Goal: Find specific page/section: Find specific page/section

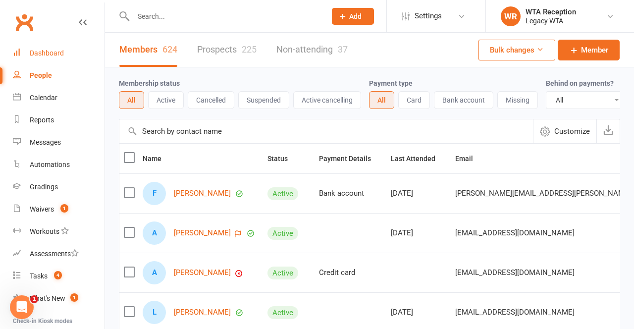
click at [46, 62] on link "Dashboard" at bounding box center [59, 53] width 92 height 22
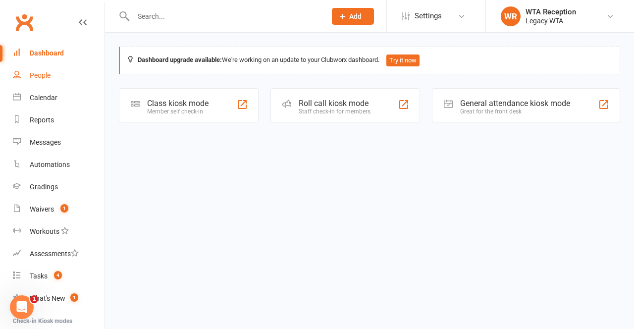
click at [50, 85] on link "People" at bounding box center [59, 75] width 92 height 22
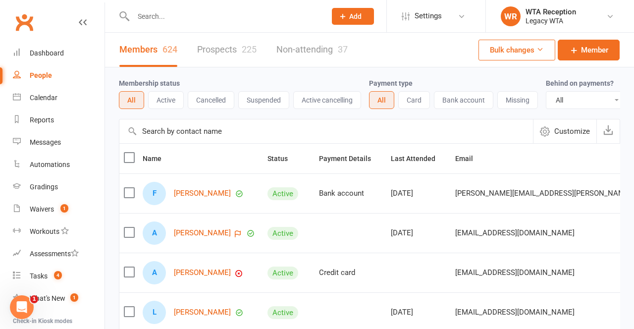
click at [208, 18] on input "text" at bounding box center [224, 16] width 189 height 14
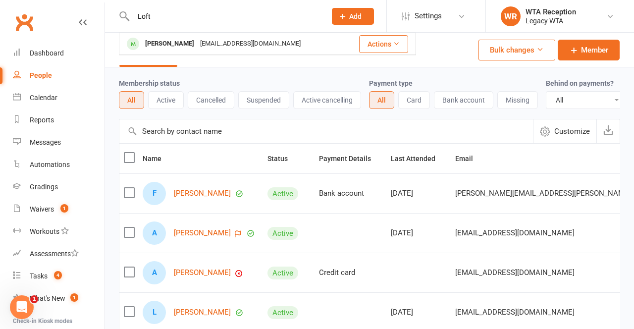
type input "Loft"
click at [441, 56] on div "Members 624 Prospects 225 Non-attending 37 Bulk changes Member" at bounding box center [369, 50] width 529 height 35
